Goal: Transaction & Acquisition: Obtain resource

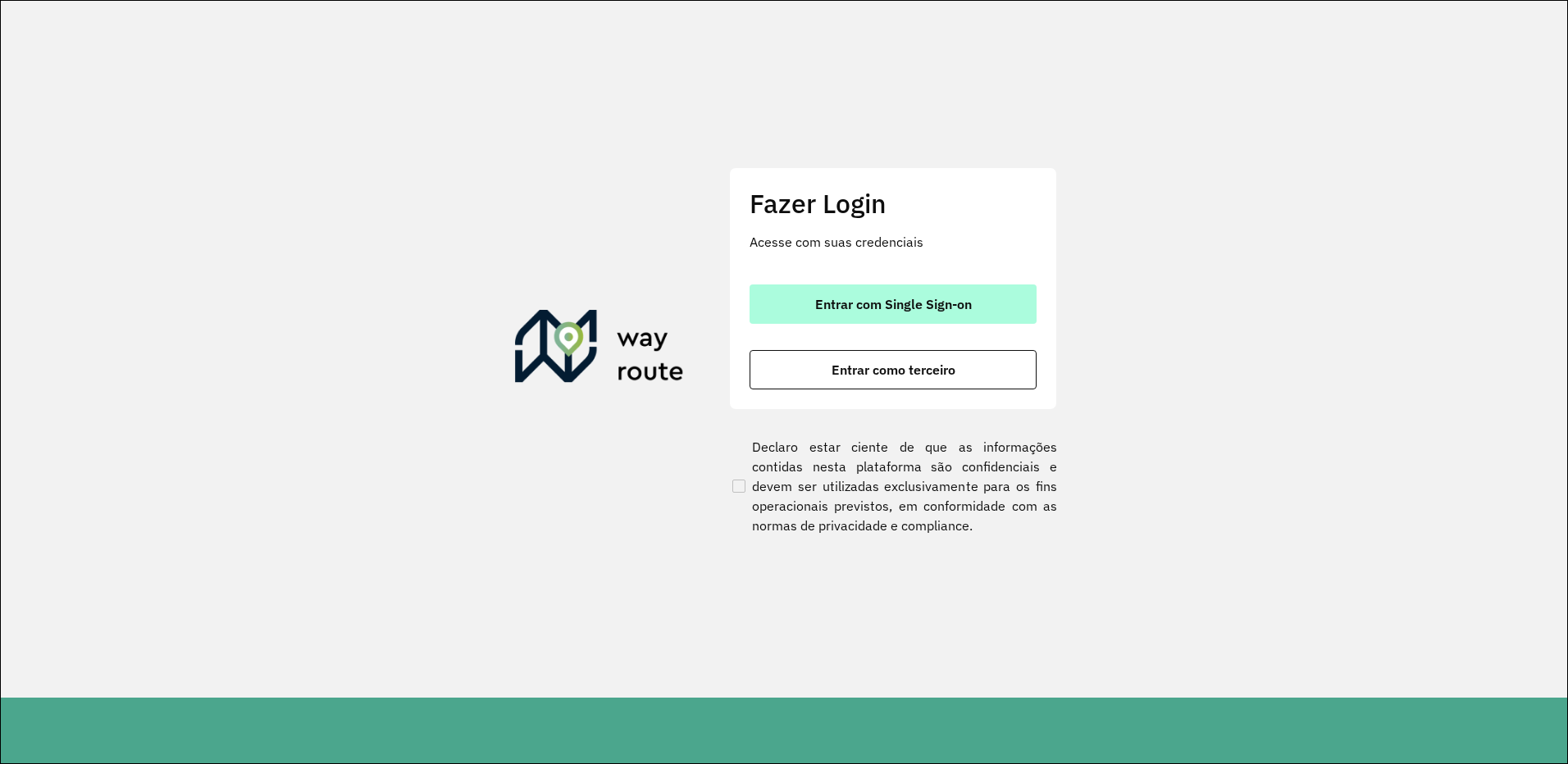
click at [928, 316] on button "Entrar com Single Sign-on" at bounding box center [893, 305] width 287 height 39
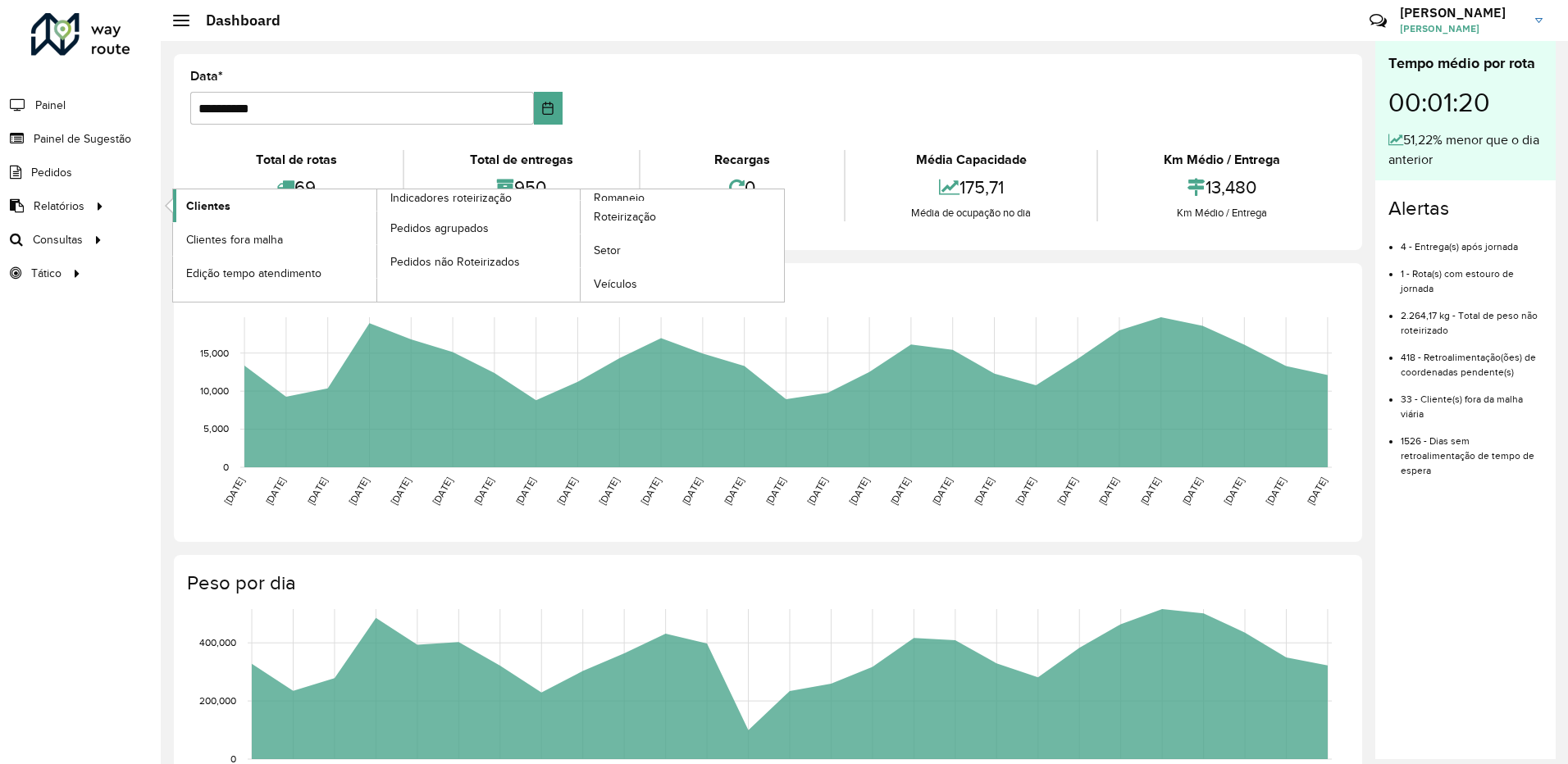
click at [243, 207] on link "Clientes" at bounding box center [275, 205] width 203 height 33
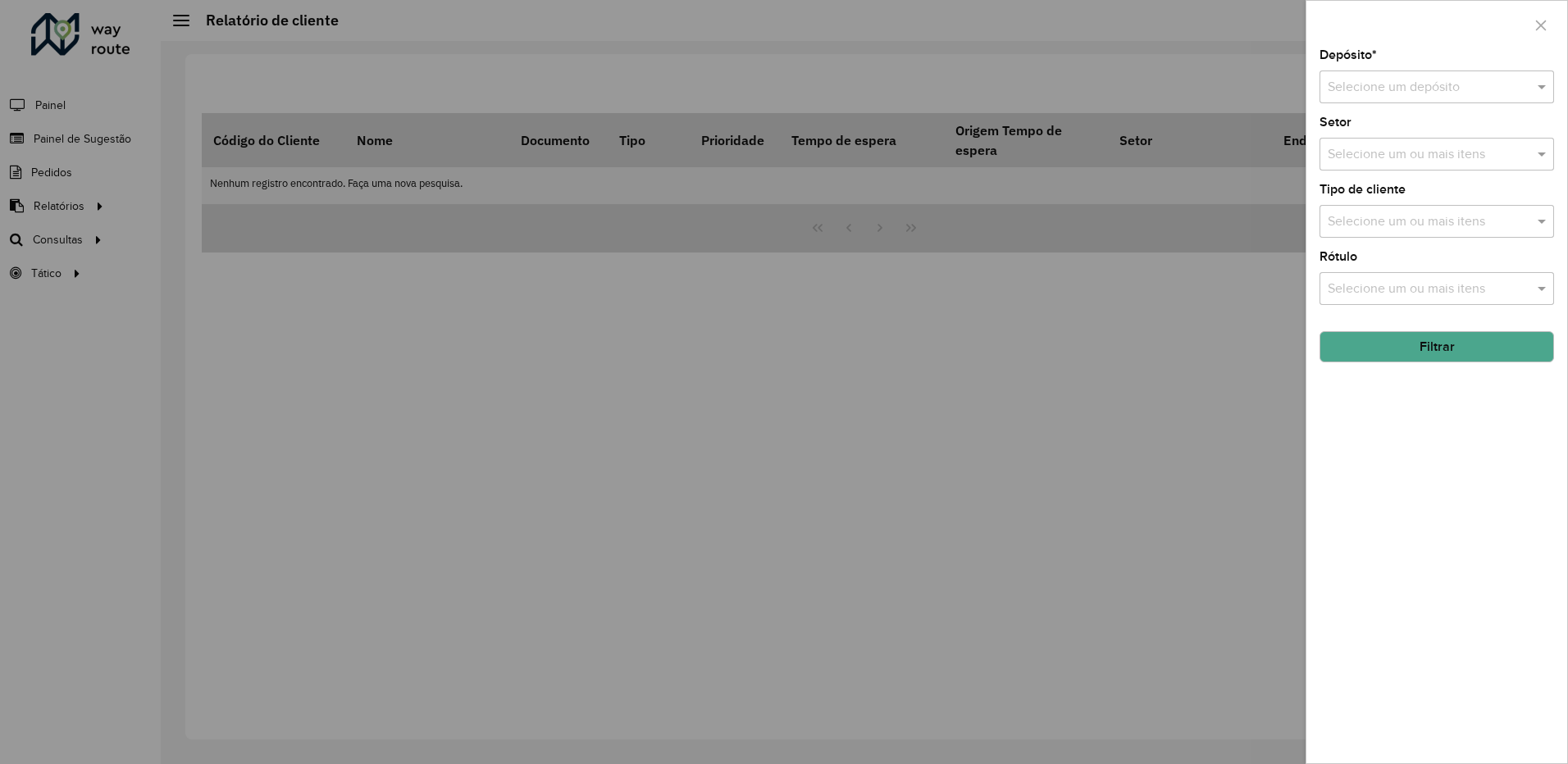
click at [1350, 87] on input "text" at bounding box center [1420, 88] width 185 height 20
click at [1370, 124] on div "CDL Salto" at bounding box center [1437, 134] width 233 height 28
click at [1373, 163] on input "text" at bounding box center [1428, 155] width 210 height 20
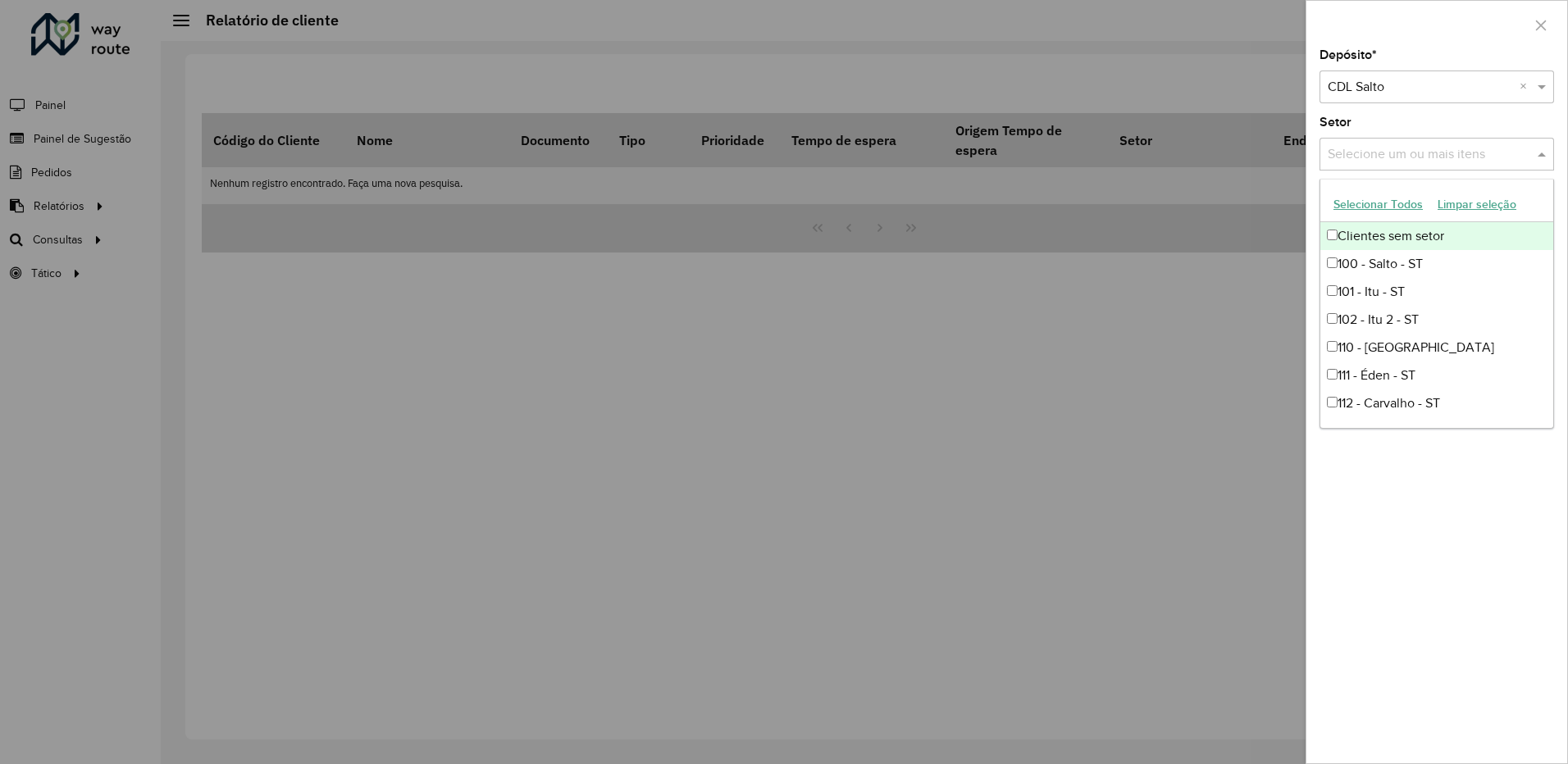
click at [1365, 205] on button "Selecionar Todos" at bounding box center [1378, 205] width 104 height 26
click at [1336, 115] on label "Setor" at bounding box center [1335, 122] width 32 height 20
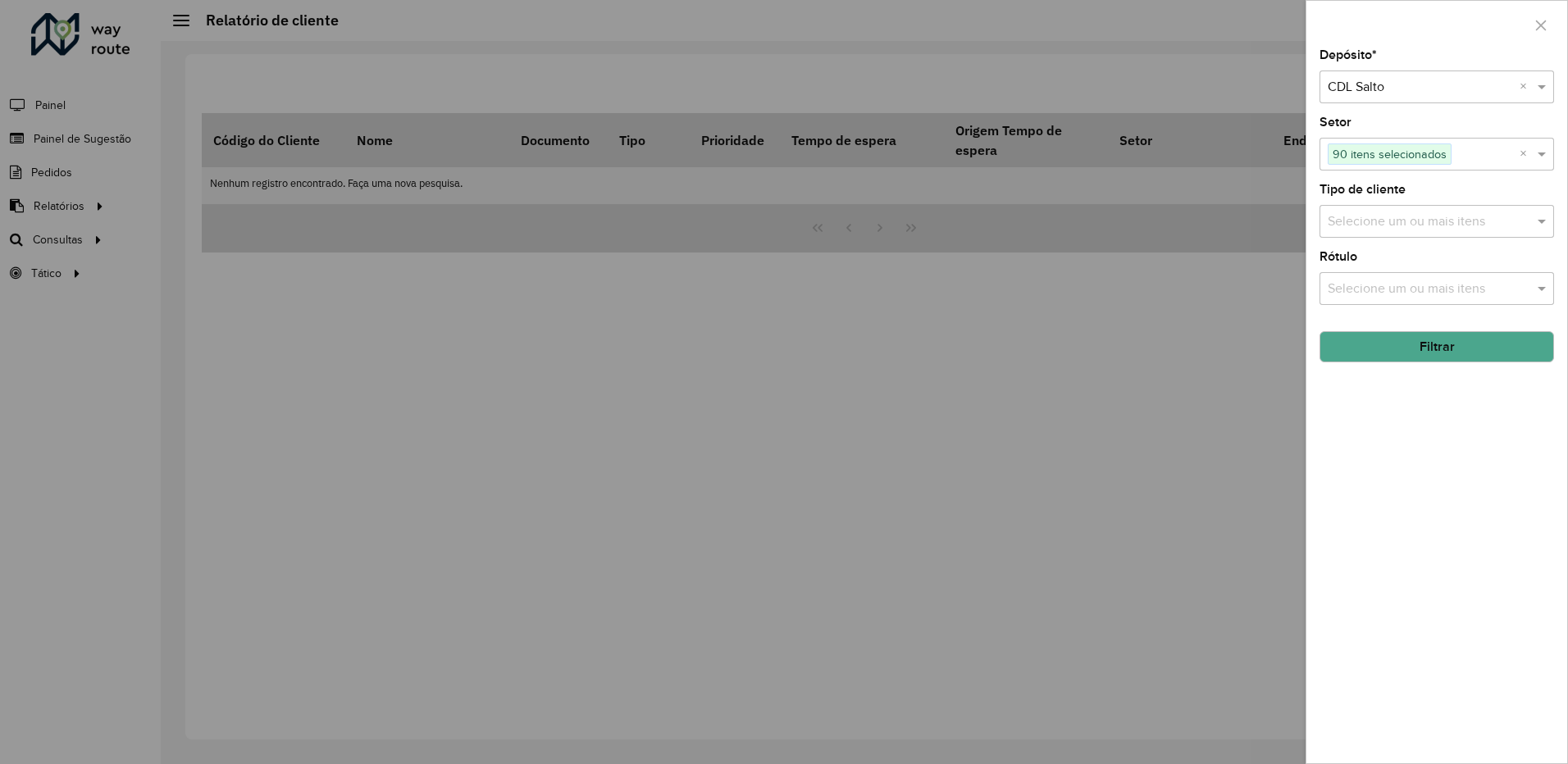
click at [1420, 349] on button "Filtrar" at bounding box center [1437, 347] width 235 height 32
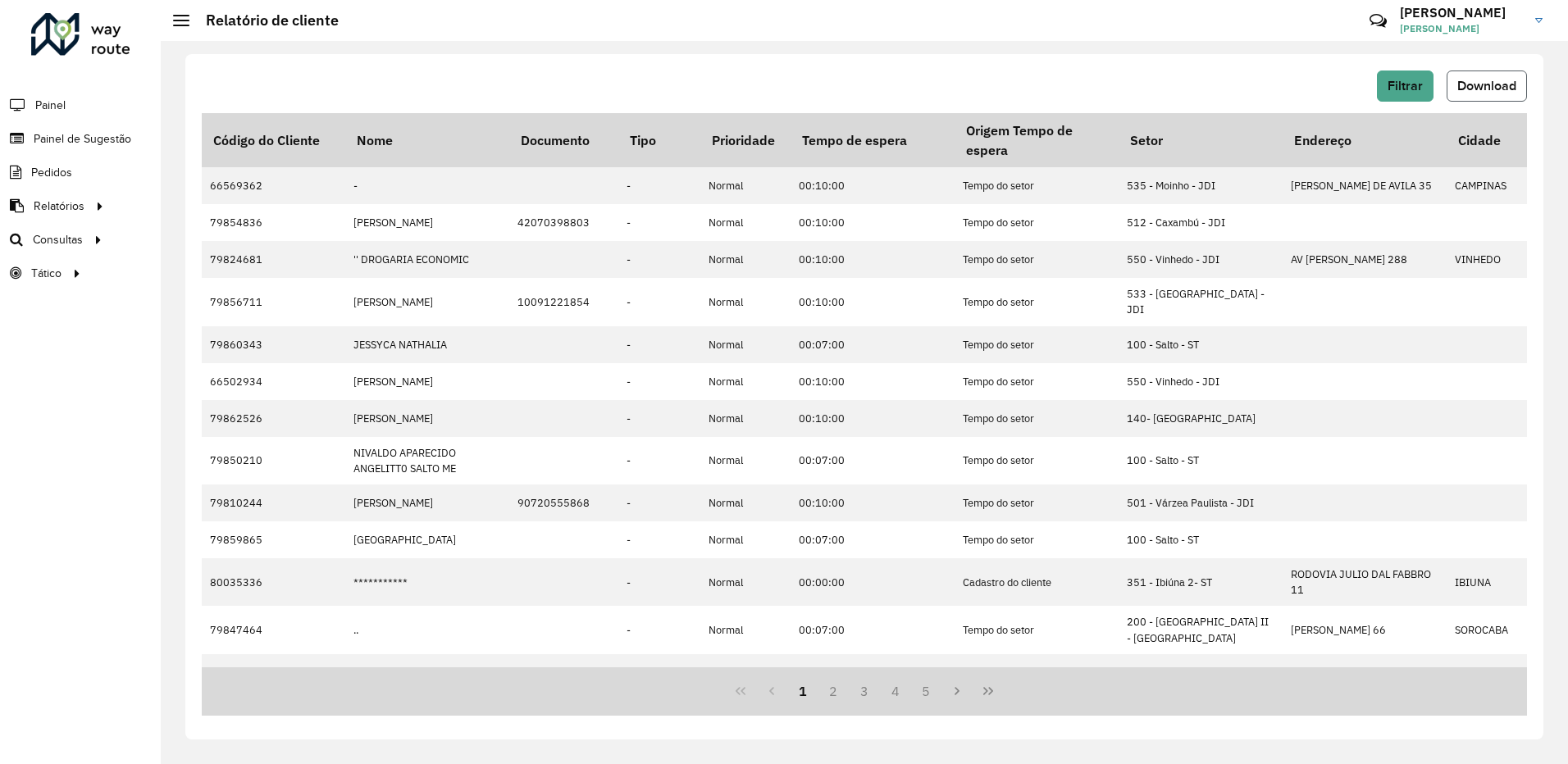
click at [1493, 94] on button "Download" at bounding box center [1487, 87] width 81 height 32
click at [765, 31] on hb-header "Relatório de cliente Críticas? Dúvidas? Elogios? Sugestões? Entre em contato co…" at bounding box center [864, 21] width 1407 height 41
click at [124, 37] on div at bounding box center [81, 34] width 100 height 42
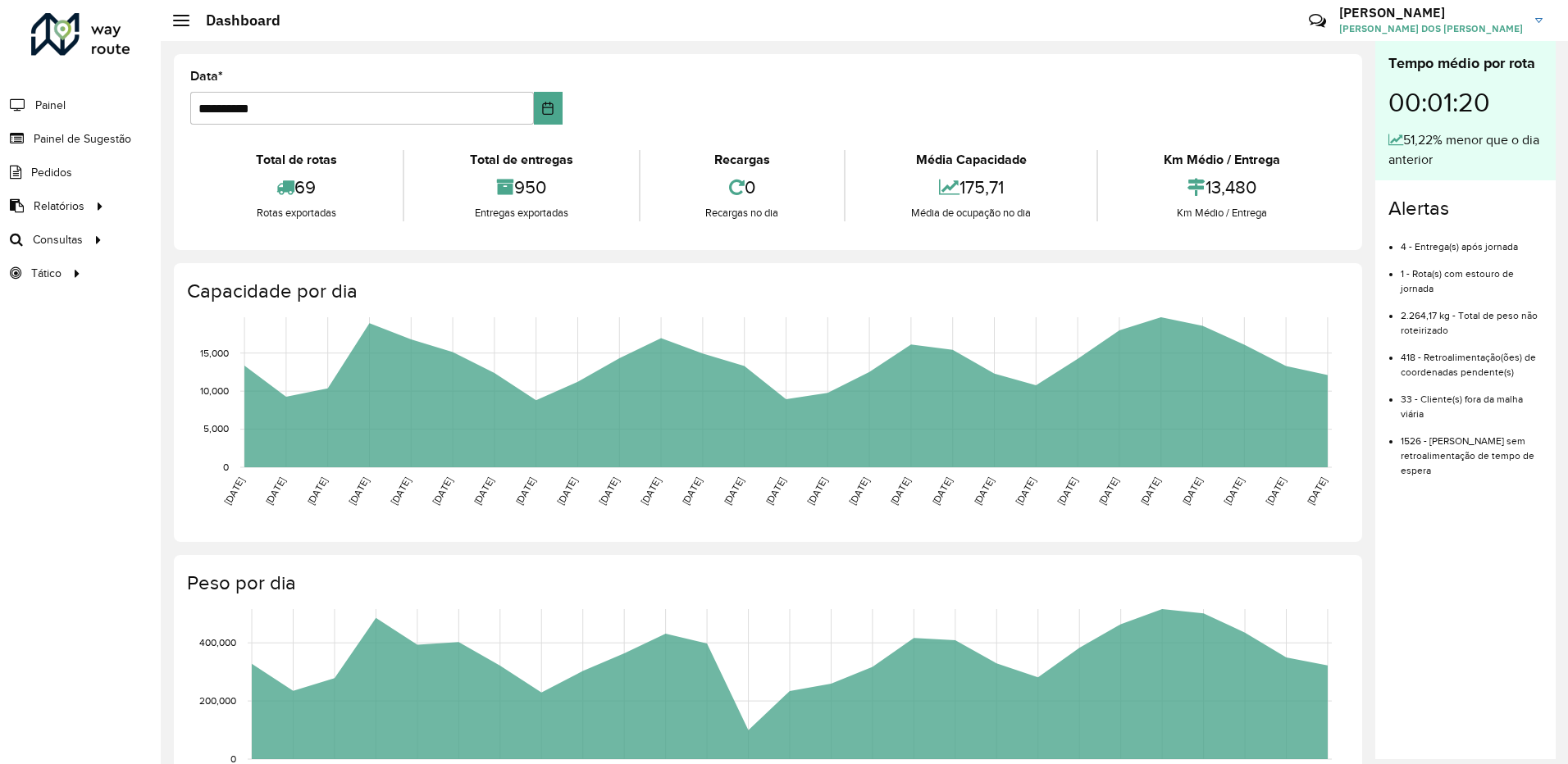
click at [540, 760] on icon "[DATE] [DATE] [DATE] [DATE] [DATE] [DATE] [DATE] [DATE] [DATE] [DATE] [DATE] [D…" at bounding box center [752, 725] width 1184 height 246
